Goal: Entertainment & Leisure: Browse casually

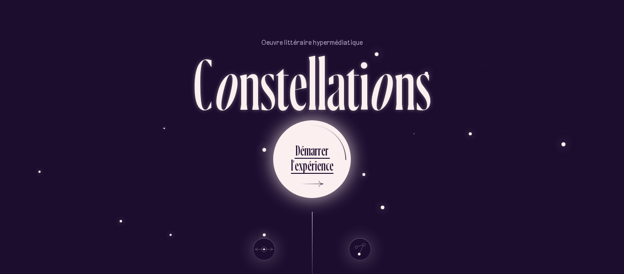
click at [321, 154] on div "e" at bounding box center [323, 150] width 4 height 18
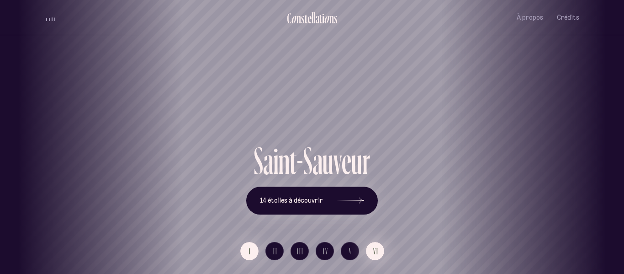
click at [370, 250] on button "VI" at bounding box center [375, 251] width 18 height 18
click at [345, 244] on button "V" at bounding box center [350, 251] width 18 height 18
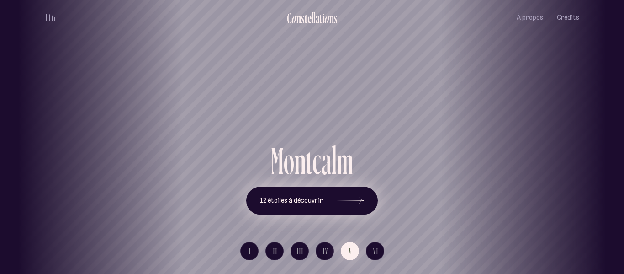
click at [332, 208] on button "12 étoiles à découvrir" at bounding box center [312, 200] width 132 height 28
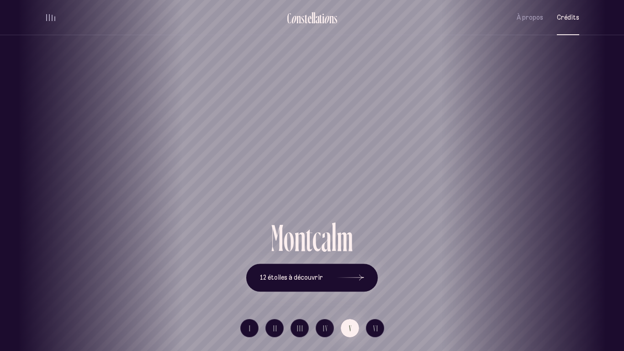
click at [569, 18] on span "Crédits" at bounding box center [568, 18] width 22 height 8
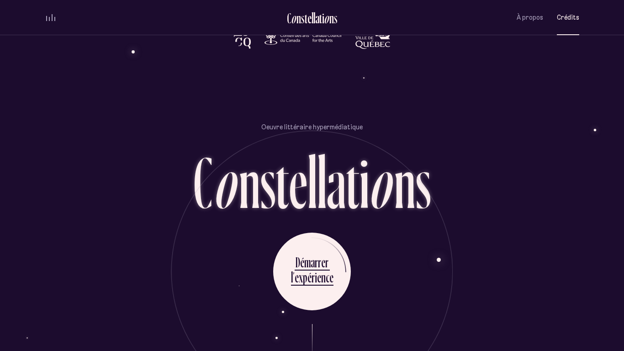
scroll to position [2192, 0]
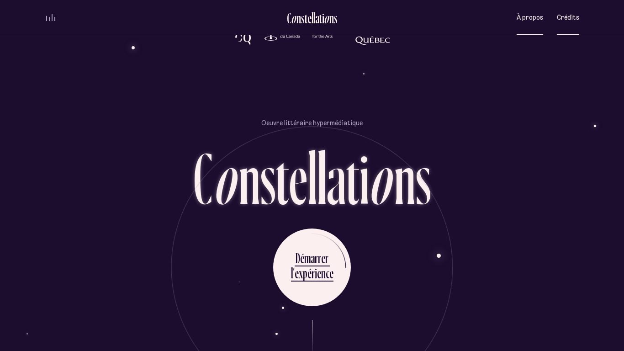
click at [542, 21] on span "À propos" at bounding box center [530, 18] width 27 height 8
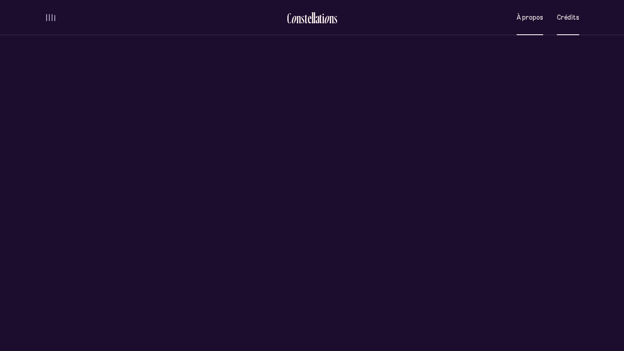
scroll to position [0, 0]
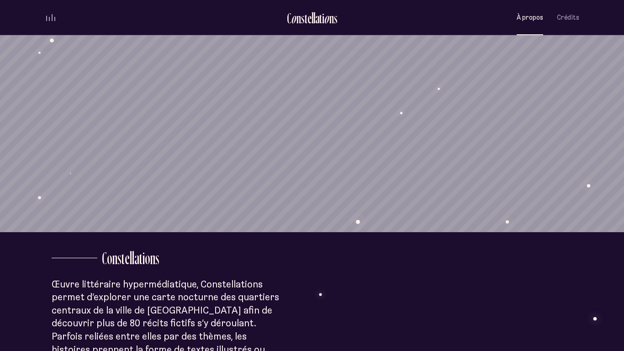
scroll to position [66, 0]
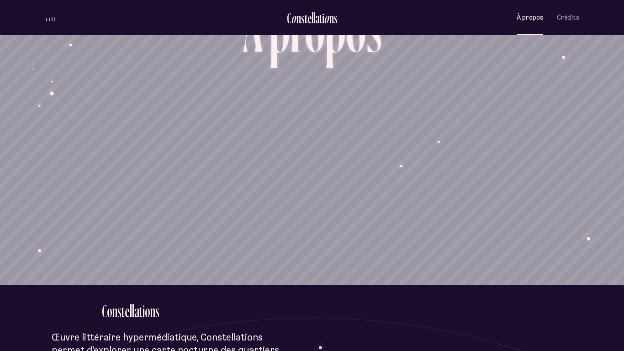
click at [586, 16] on div "C o n s t e l l a t i o n s Montcalm À propos Crédits Menu Quartiers" at bounding box center [312, 17] width 548 height 35
click at [567, 21] on span "Crédits" at bounding box center [568, 18] width 22 height 8
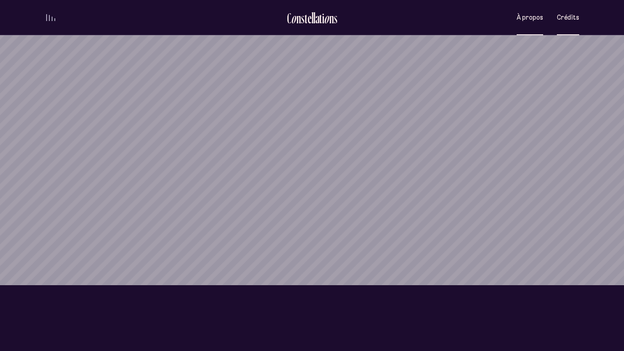
scroll to position [0, 0]
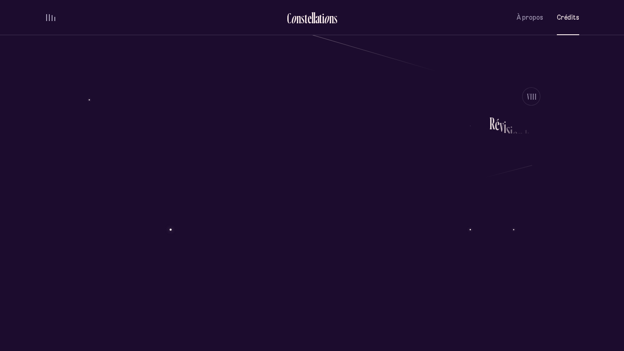
scroll to position [1507, 0]
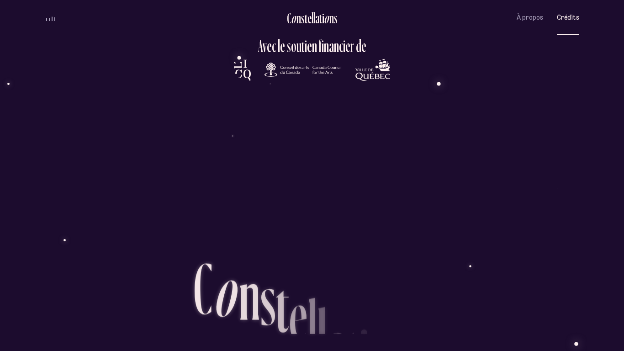
click at [484, 204] on div "Oeuvre littéraire hypermédiatique C o n s t e l l a t i o n s D é m a r r e r l…" at bounding box center [312, 340] width 535 height 351
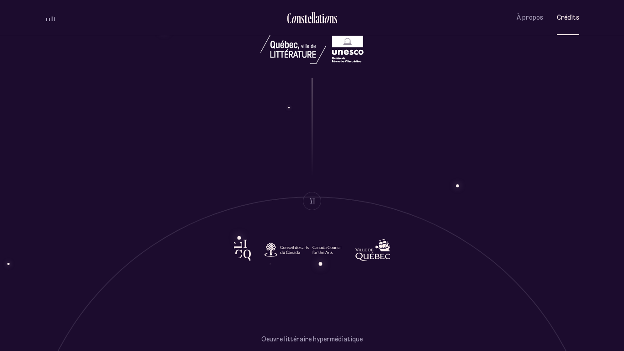
scroll to position [2251, 0]
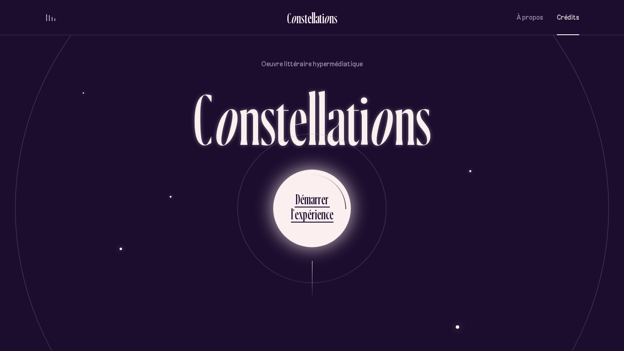
click at [329, 227] on li "D é m a r r e r l ’ e x p é r i e n c e" at bounding box center [312, 208] width 43 height 50
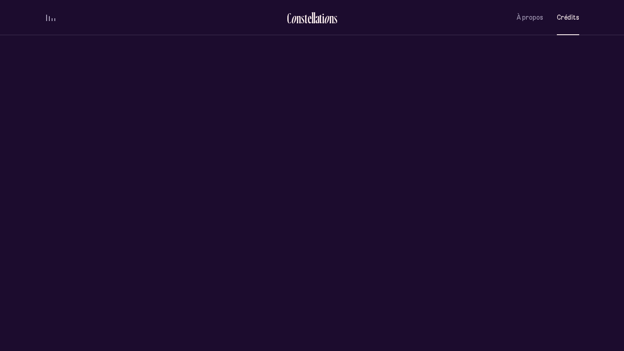
scroll to position [0, 0]
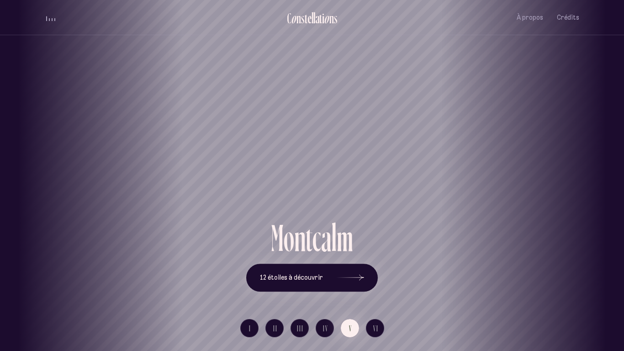
click at [255, 273] on div "[GEOGRAPHIC_DATA] [GEOGRAPHIC_DATA] [GEOGRAPHIC_DATA][PERSON_NAME][GEOGRAPHIC_D…" at bounding box center [312, 175] width 624 height 351
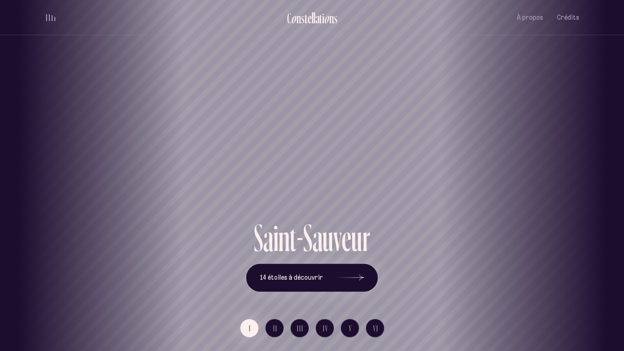
click at [278, 273] on div "[GEOGRAPHIC_DATA] [GEOGRAPHIC_DATA] [GEOGRAPHIC_DATA][PERSON_NAME][GEOGRAPHIC_D…" at bounding box center [312, 175] width 624 height 351
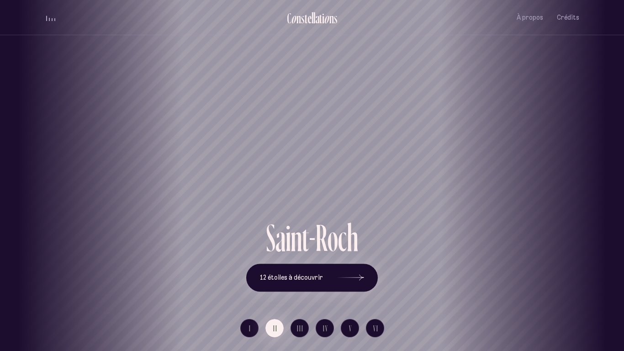
click at [321, 273] on div "[GEOGRAPHIC_DATA] [GEOGRAPHIC_DATA] [GEOGRAPHIC_DATA][PERSON_NAME][GEOGRAPHIC_D…" at bounding box center [312, 175] width 624 height 351
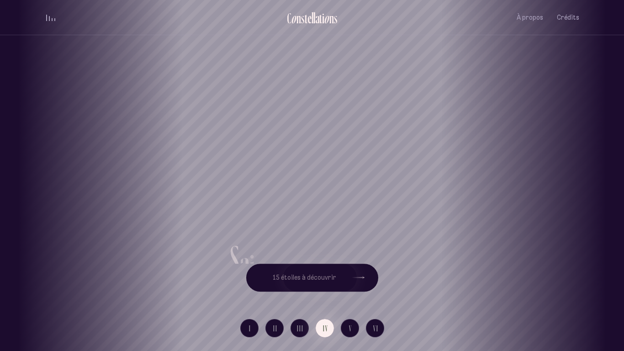
click at [361, 273] on div "[GEOGRAPHIC_DATA] [GEOGRAPHIC_DATA] [GEOGRAPHIC_DATA][PERSON_NAME][GEOGRAPHIC_D…" at bounding box center [312, 175] width 624 height 351
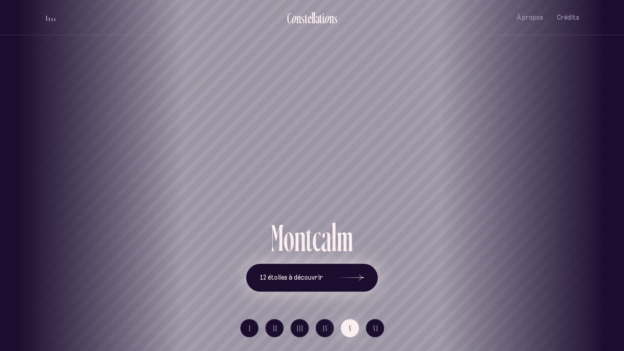
click at [297, 273] on button "12 étoiles à découvrir" at bounding box center [312, 278] width 132 height 28
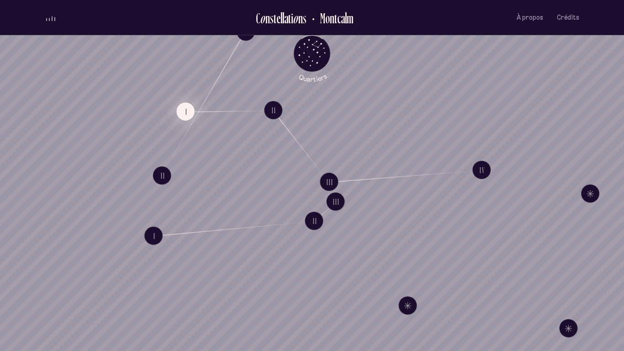
click at [191, 106] on button "I" at bounding box center [185, 111] width 18 height 18
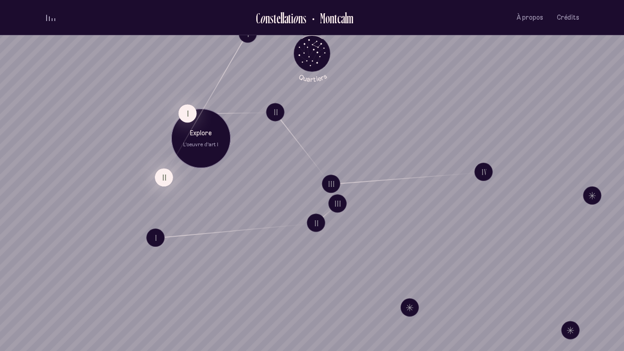
click at [168, 171] on button "II" at bounding box center [164, 177] width 18 height 18
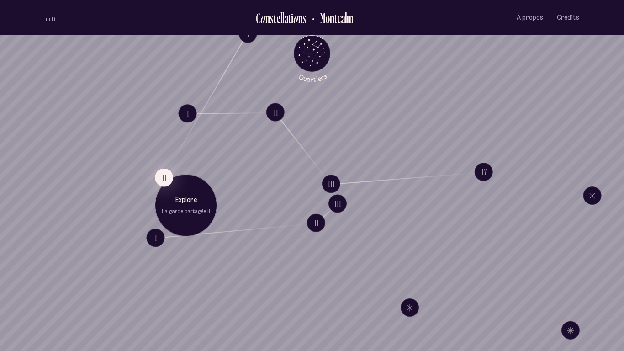
click at [164, 230] on div "Explore La garde partagée II" at bounding box center [186, 205] width 62 height 62
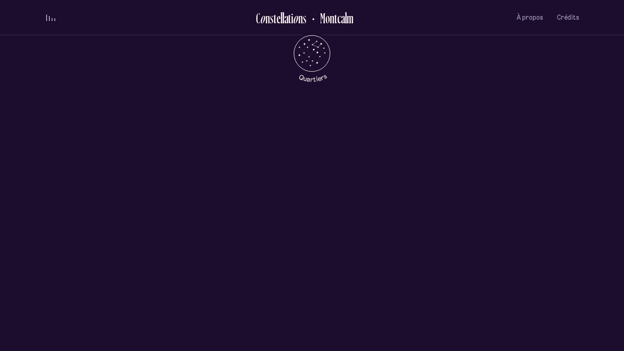
scroll to position [443, 0]
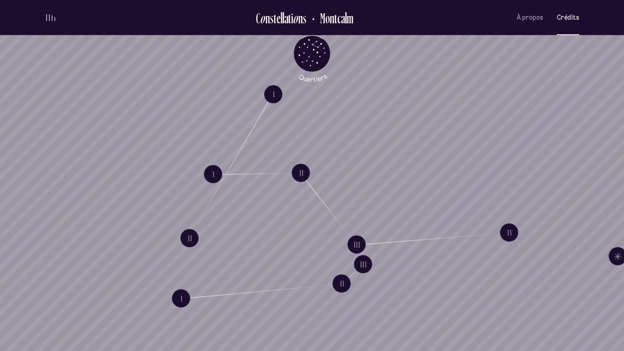
click at [573, 18] on span "Crédits" at bounding box center [568, 18] width 22 height 8
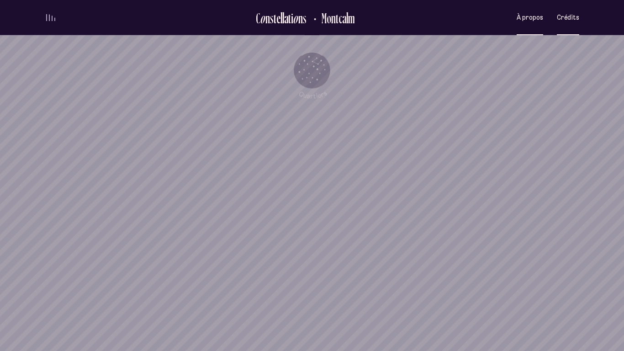
click at [536, 24] on button "À propos" at bounding box center [530, 17] width 27 height 21
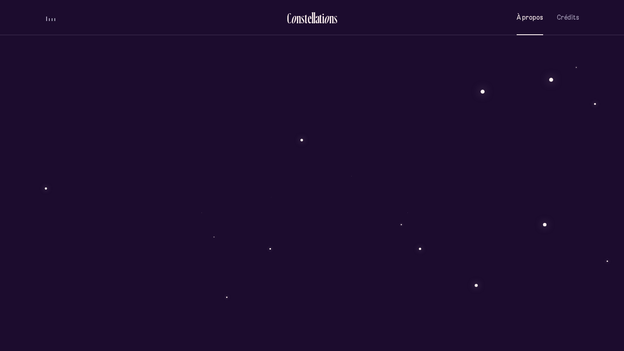
click at [369, 214] on div "À p r o p o s C o n s t e l l a t i o n s Œuvre littéraire hypermédiatique, Con…" at bounding box center [312, 246] width 624 height 1209
click at [369, 214] on div "À p r o p o s C o n s t e l l a t i o n s Œuvre littéraire hypermédiatique, Con…" at bounding box center [312, 120] width 624 height 1209
click at [369, 214] on div "C o n s t e l l a t i o n s" at bounding box center [312, 208] width 238 height 86
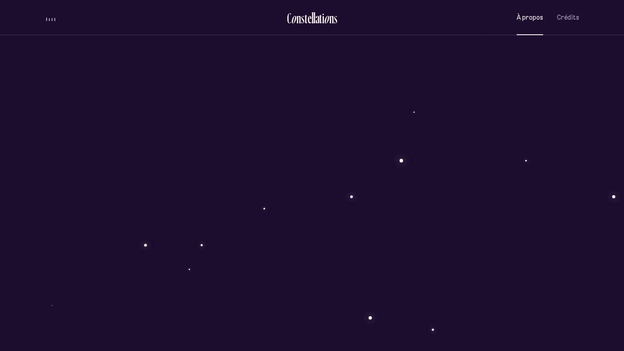
click at [458, 237] on div "Oeuvre littéraire hypermédiatique C o n s t e l l a t i o n s D é m a r r e r l…" at bounding box center [312, 258] width 535 height 351
click at [305, 129] on div "À p r o p o s C o n s t e l l a t i o n s Œuvre littéraire hypermédiatique, Con…" at bounding box center [312, 272] width 624 height 1209
click at [103, 149] on div "À p r o p o s C o n s t e l l a t i o n s Œuvre littéraire hypermédiatique, Con…" at bounding box center [312, 272] width 624 height 1209
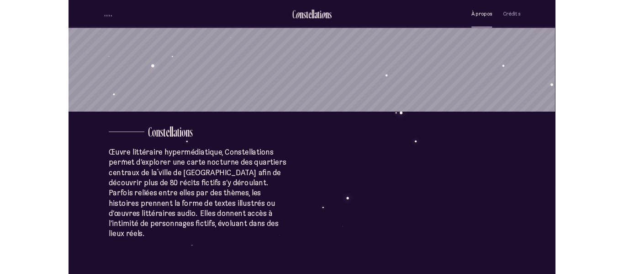
scroll to position [207, 0]
